Goal: Task Accomplishment & Management: Complete application form

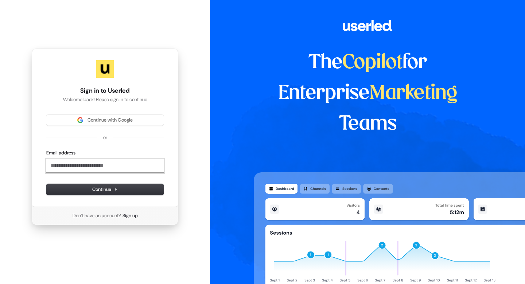
click at [117, 165] on input "Email address" at bounding box center [104, 165] width 117 height 13
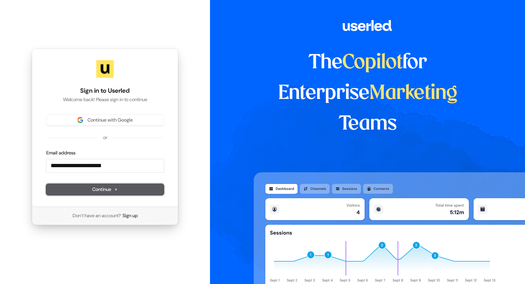
click at [115, 189] on icon at bounding box center [116, 189] width 4 height 4
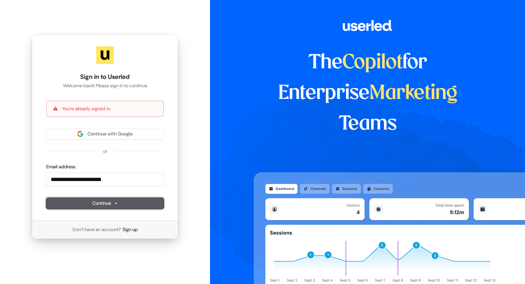
click at [129, 203] on button "Continue" at bounding box center [104, 203] width 117 height 11
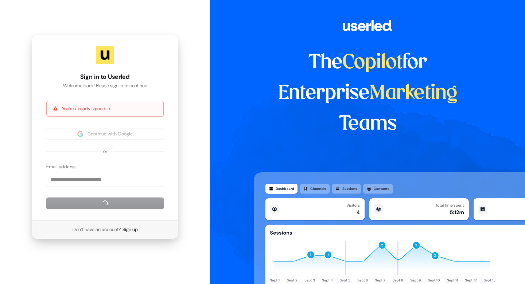
type input "**********"
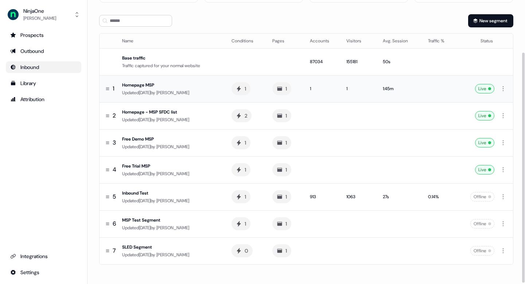
scroll to position [65, 0]
click at [199, 112] on div "Homepage - MSP SFDC list" at bounding box center [171, 111] width 98 height 7
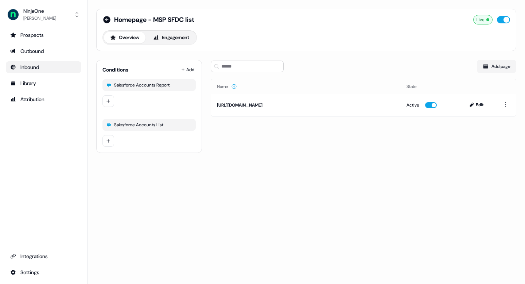
click at [178, 27] on div "Homepage - MSP SFDC list Live Overview Engagement" at bounding box center [306, 30] width 408 height 30
click at [178, 36] on button "Engagement" at bounding box center [171, 38] width 49 height 12
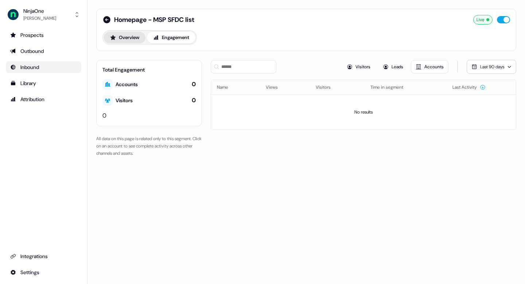
click at [133, 37] on button "Overview" at bounding box center [125, 38] width 42 height 12
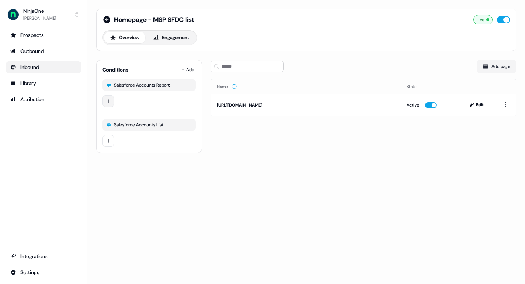
click at [113, 101] on html "For the best experience switch devices to a bigger screen. Go to Userled.io Nin…" at bounding box center [262, 142] width 525 height 284
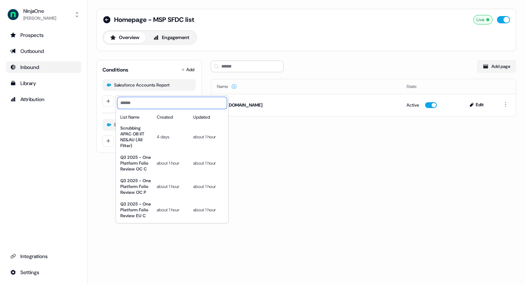
click at [150, 105] on input at bounding box center [171, 103] width 109 height 12
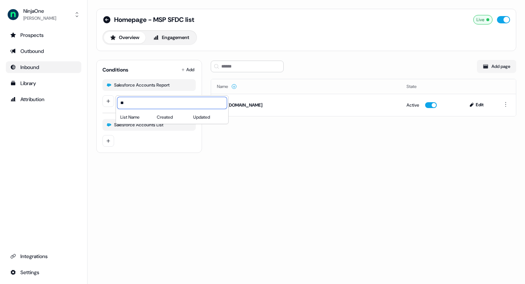
type input "*"
type input "***"
click at [175, 162] on html "For the best experience switch devices to a bigger screen. Go to Userled.io Nin…" at bounding box center [262, 142] width 525 height 284
click at [113, 140] on html "For the best experience switch devices to a bigger screen. Go to Userled.io Nin…" at bounding box center [262, 142] width 525 height 284
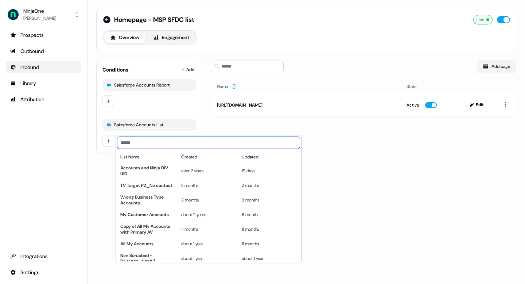
click at [150, 141] on input at bounding box center [208, 143] width 182 height 12
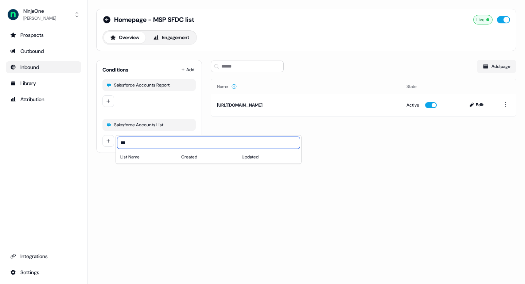
type input "***"
click at [208, 226] on html "For the best experience switch devices to a bigger screen. Go to Userled.io Nin…" at bounding box center [262, 142] width 525 height 284
